Goal: Transaction & Acquisition: Obtain resource

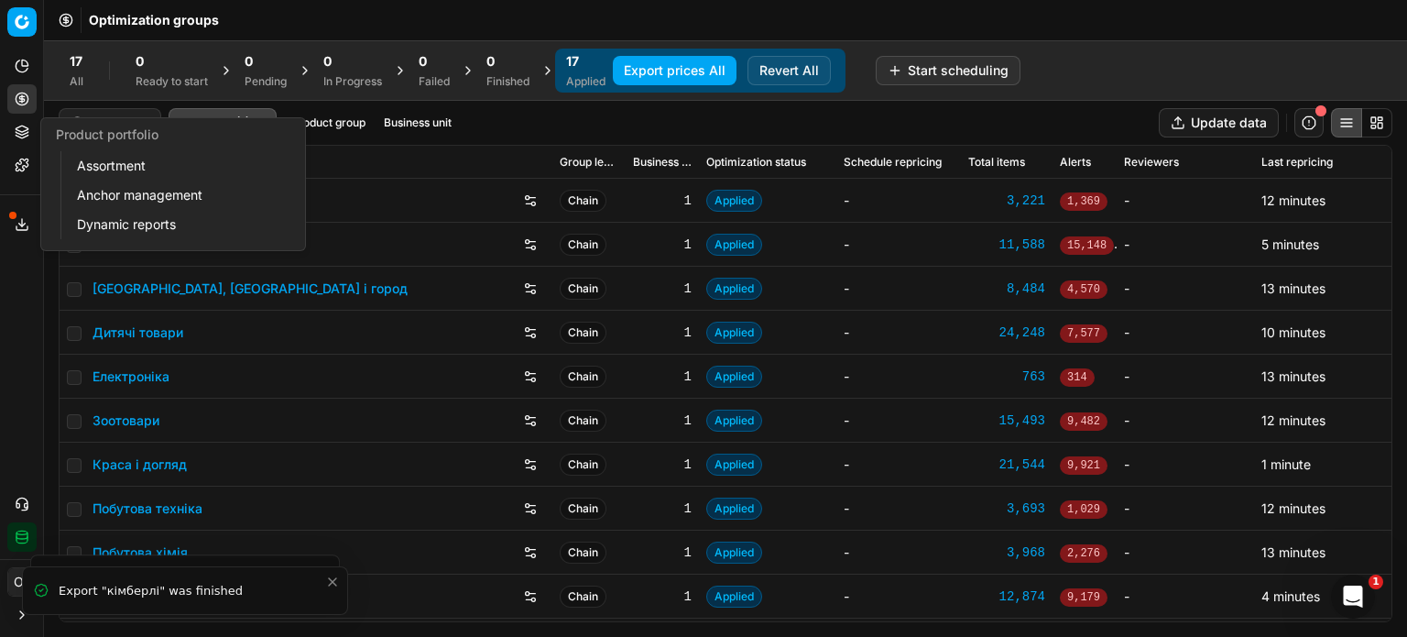
click at [21, 128] on icon at bounding box center [22, 132] width 15 height 15
click at [92, 158] on link "Assortment" at bounding box center [176, 166] width 213 height 26
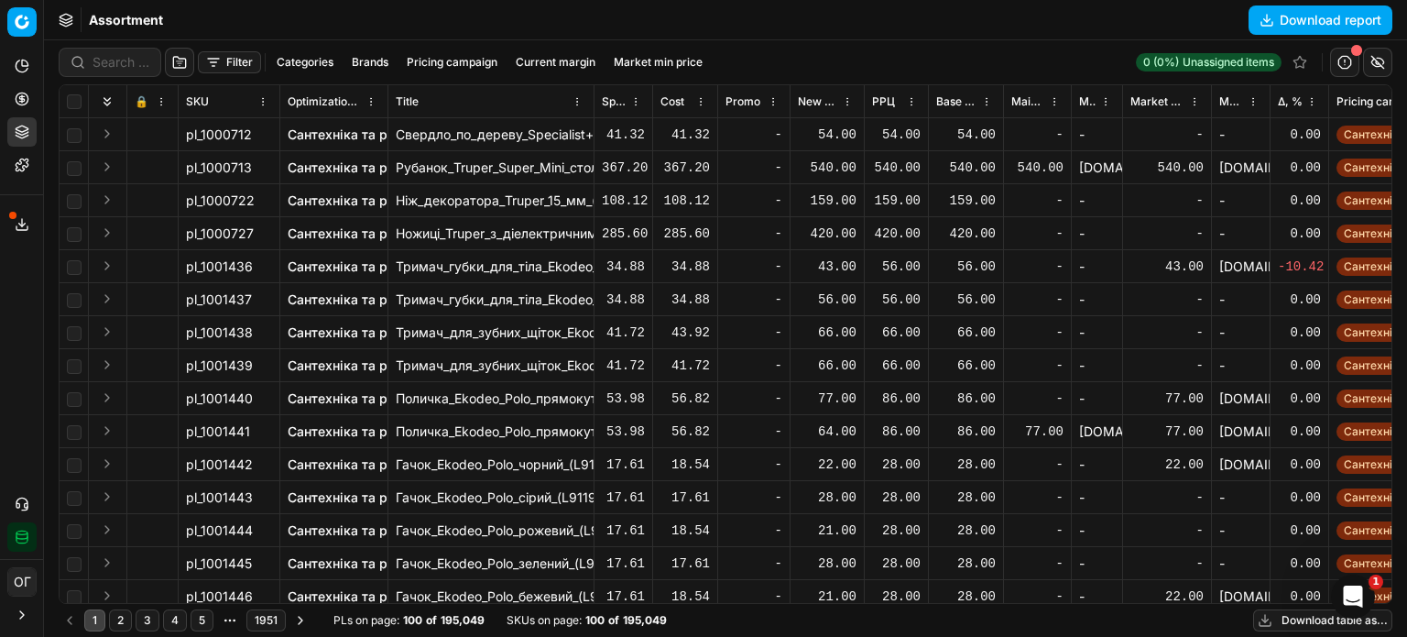
click at [1297, 619] on button "Download table as..." at bounding box center [1322, 620] width 139 height 22
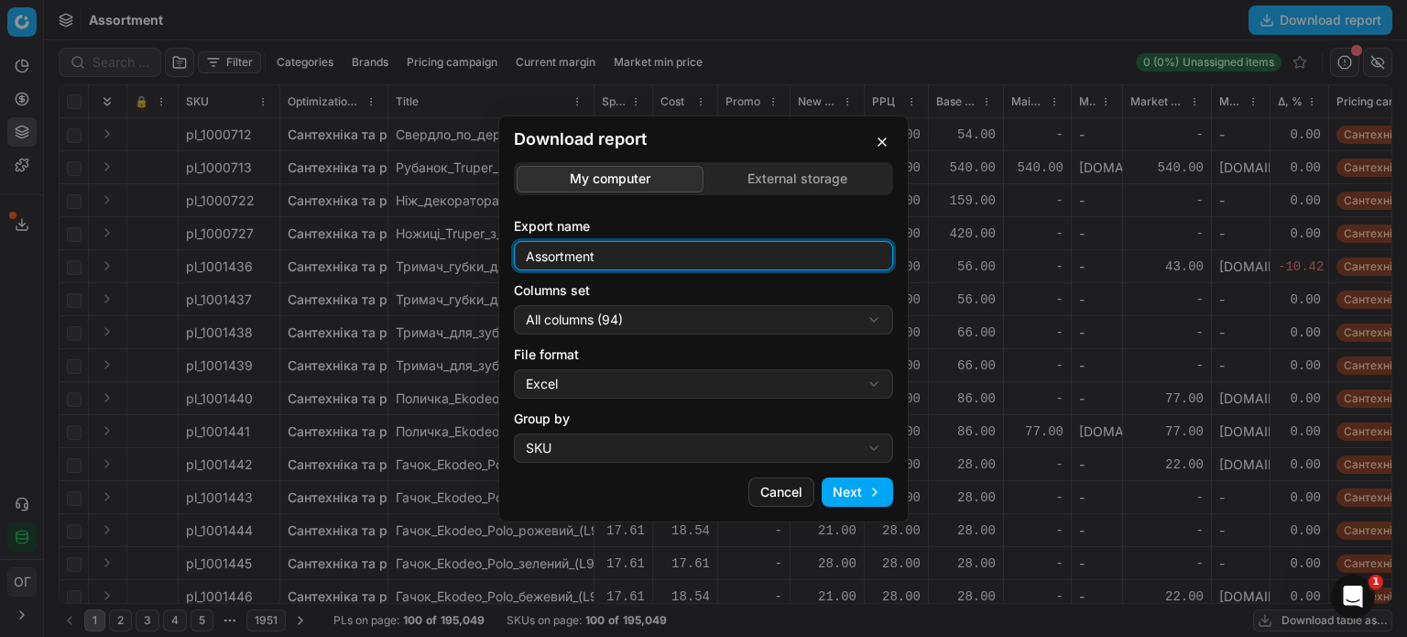
click at [670, 257] on input "Assortment" at bounding box center [703, 255] width 363 height 27
type input "Assortment 19.08 Д"
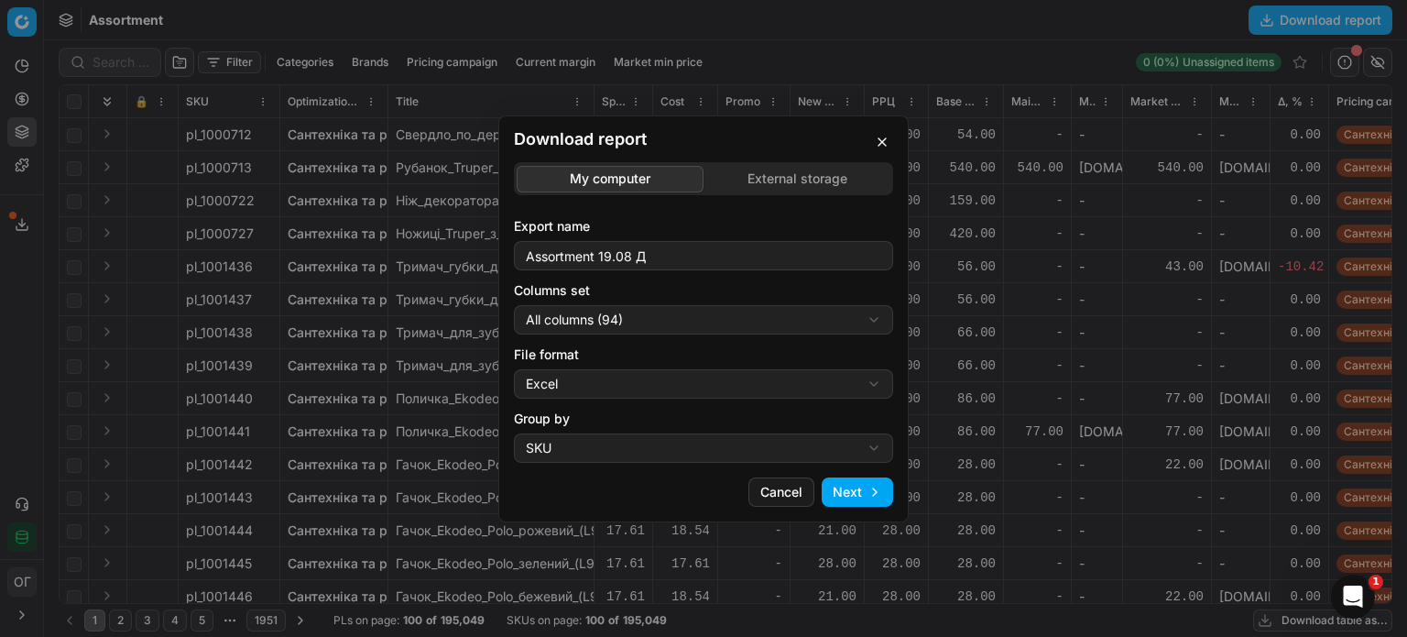
click at [625, 310] on div "Download report My computer External storage Export name Assortment 19.08 Д Col…" at bounding box center [703, 318] width 1407 height 637
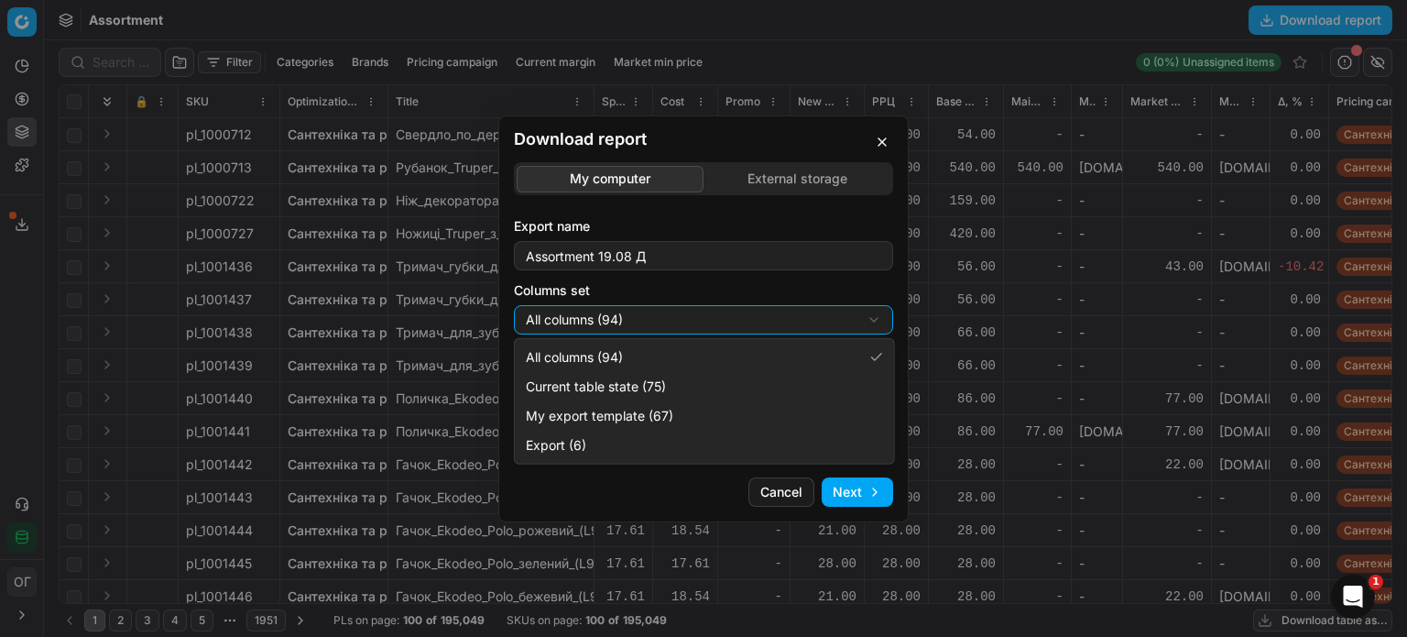
select select "table"
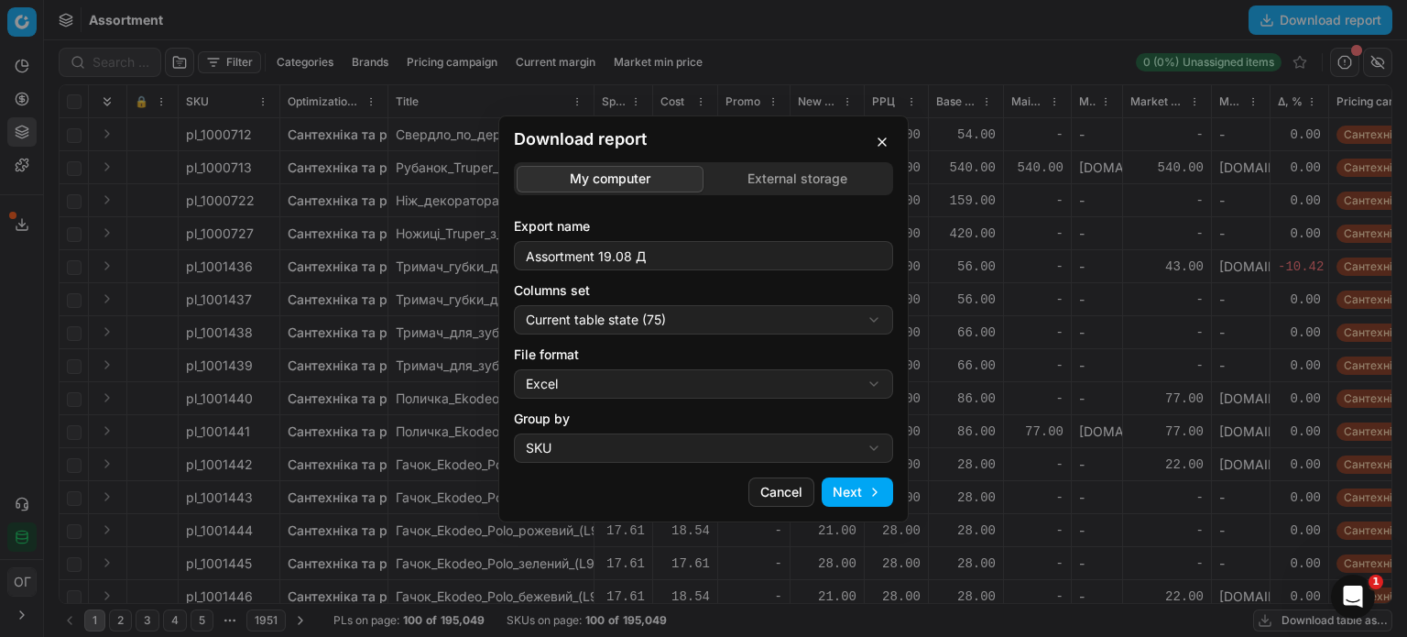
click at [858, 486] on button "Next" at bounding box center [857, 491] width 71 height 29
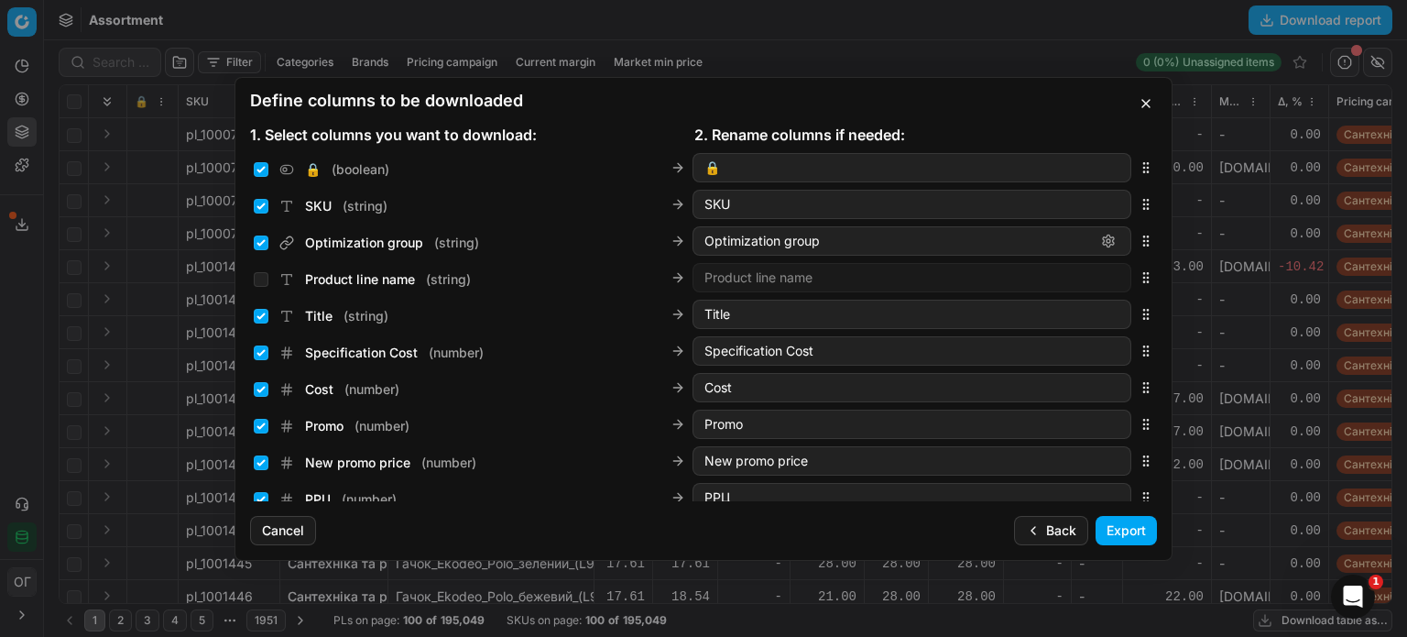
click at [1134, 528] on button "Export" at bounding box center [1126, 530] width 61 height 29
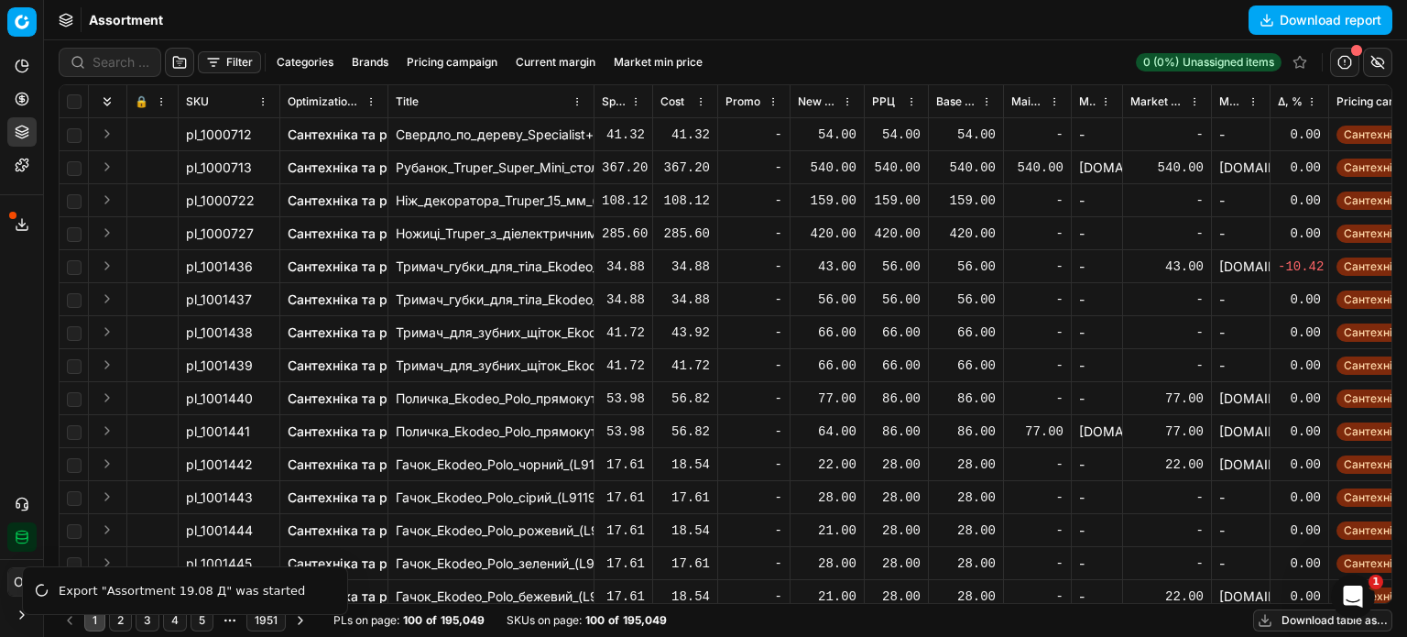
click at [22, 215] on button "Export service" at bounding box center [21, 224] width 29 height 29
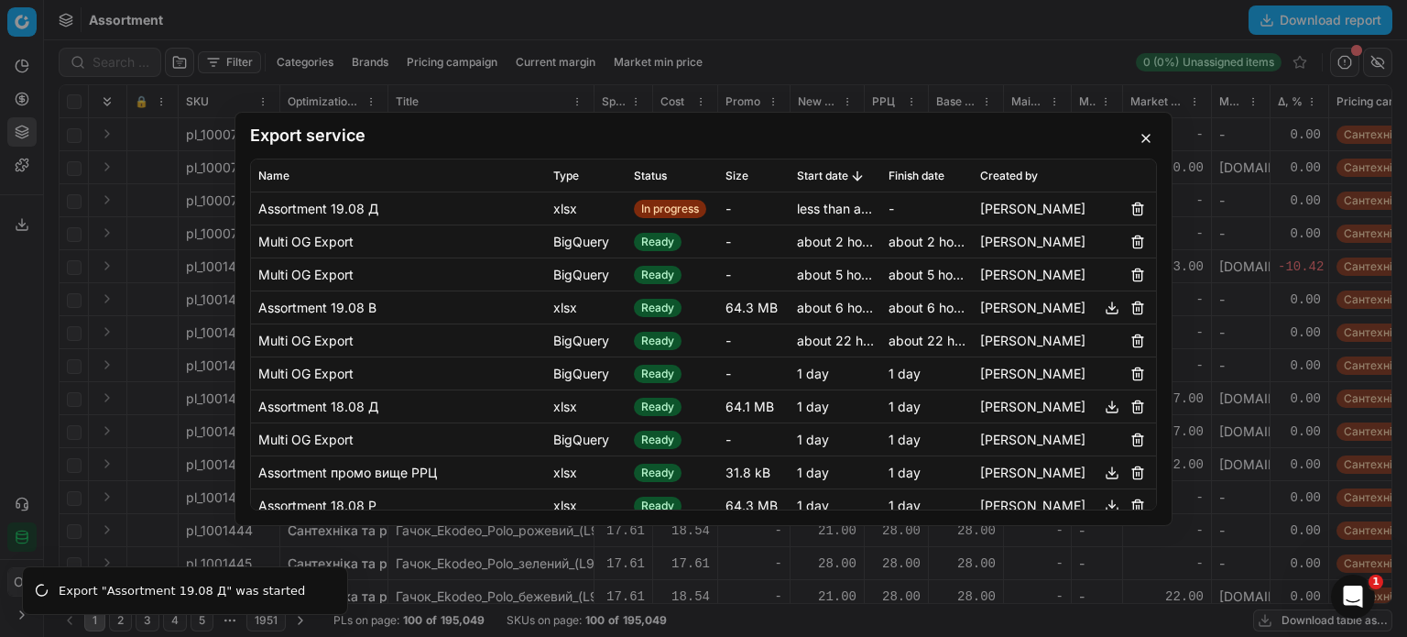
click at [1143, 133] on button "button" at bounding box center [1146, 138] width 22 height 22
